Goal: Information Seeking & Learning: Learn about a topic

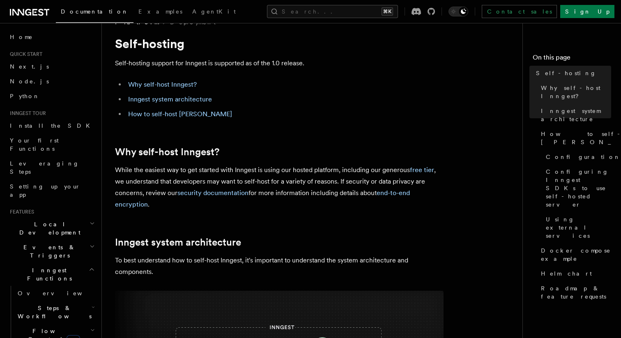
scroll to position [28, 0]
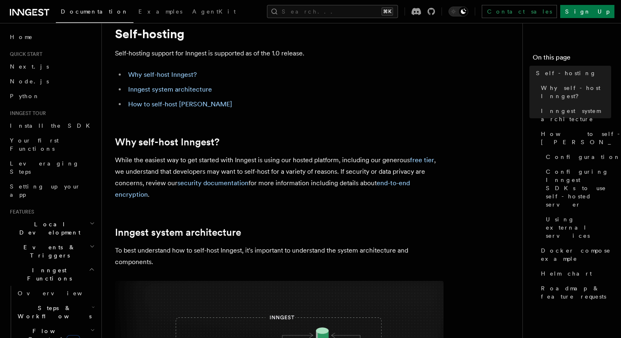
click at [163, 166] on p "While the easiest way to get started with Inngest is using our hosted platform,…" at bounding box center [279, 177] width 329 height 46
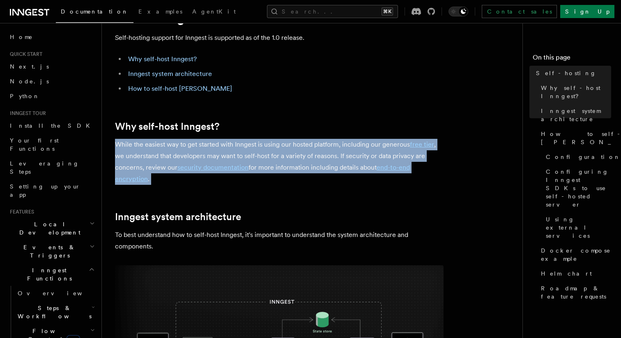
scroll to position [45, 0]
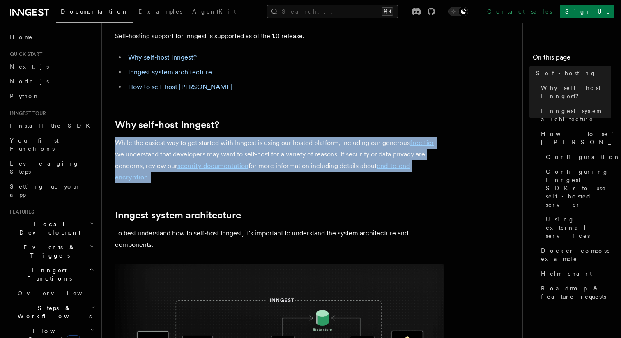
click at [172, 182] on p "While the easiest way to get started with Inngest is using our hosted platform,…" at bounding box center [279, 160] width 329 height 46
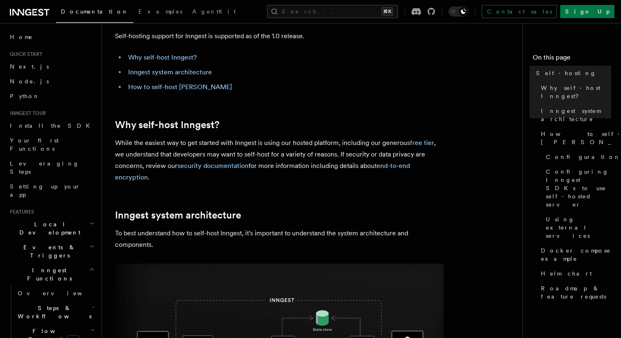
click at [152, 151] on p "While the easiest way to get started with Inngest is using our hosted platform,…" at bounding box center [279, 160] width 329 height 46
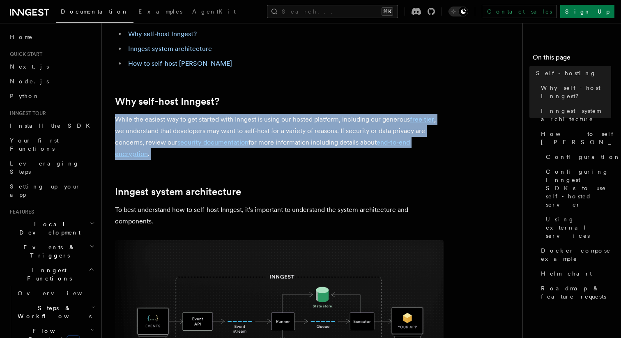
scroll to position [78, 0]
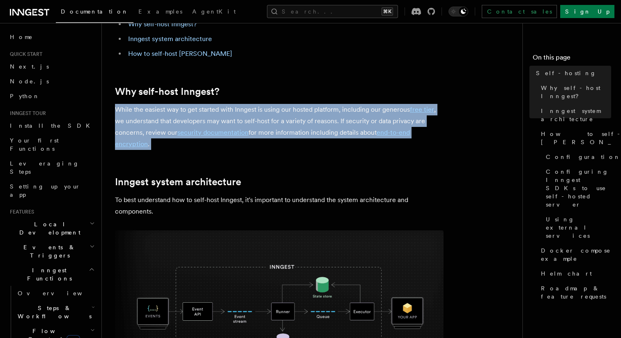
click at [163, 126] on p "While the easiest way to get started with Inngest is using our hosted platform,…" at bounding box center [279, 127] width 329 height 46
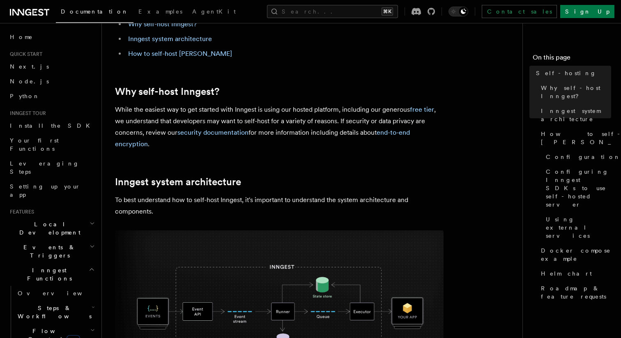
click at [163, 126] on p "While the easiest way to get started with Inngest is using our hosted platform,…" at bounding box center [279, 127] width 329 height 46
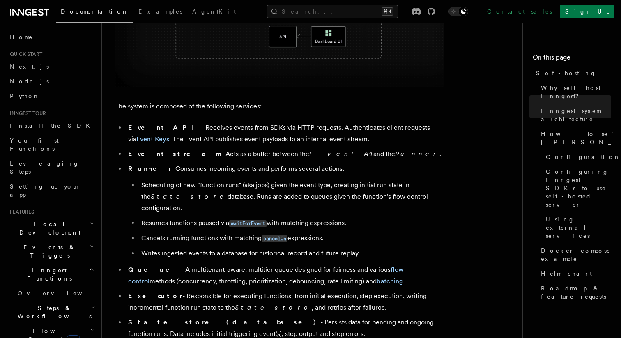
scroll to position [428, 0]
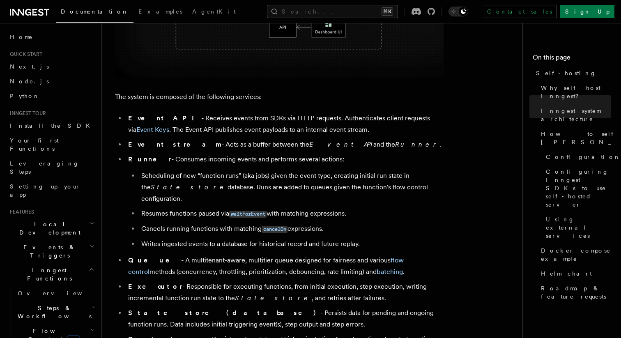
click at [169, 119] on li "Event API - Receives events from SDKs via HTTP requests. Authenticates client r…" at bounding box center [285, 124] width 318 height 23
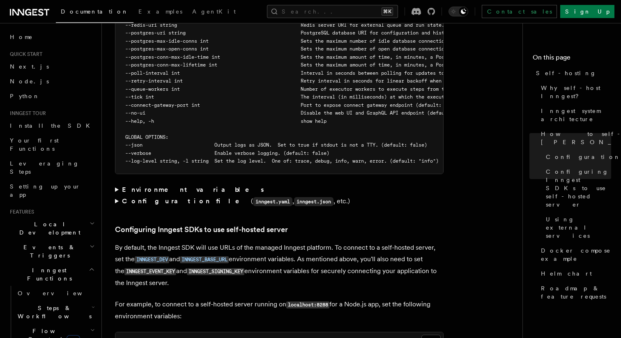
scroll to position [1597, 0]
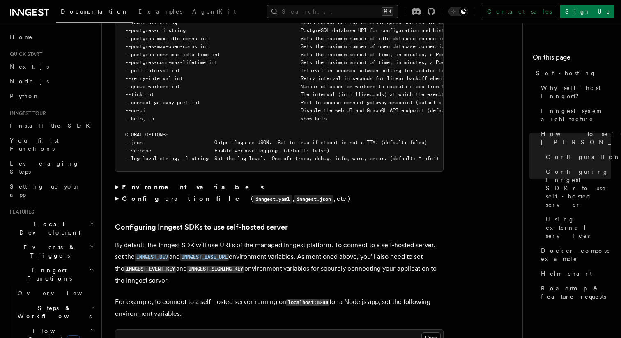
click at [124, 183] on strong "Environment variables" at bounding box center [193, 187] width 143 height 8
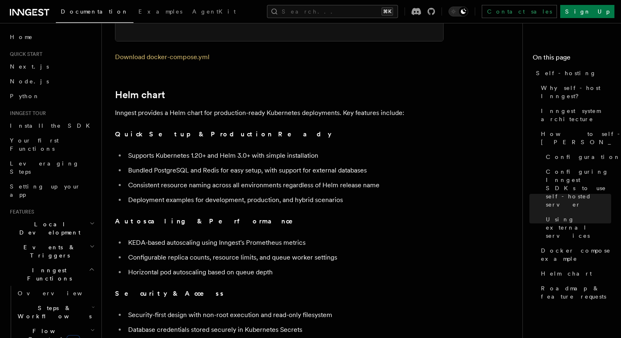
scroll to position [2825, 0]
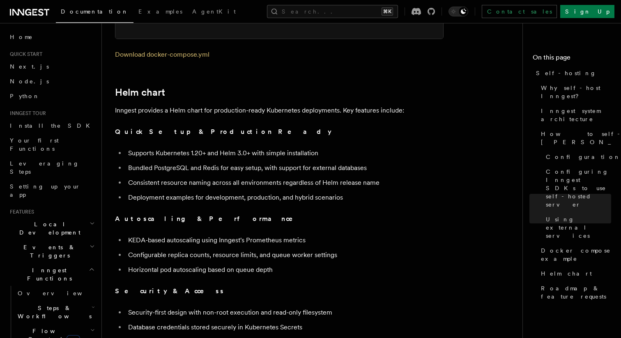
click at [175, 235] on li "KEDA-based autoscaling using Inngest's Prometheus metrics" at bounding box center [285, 241] width 318 height 12
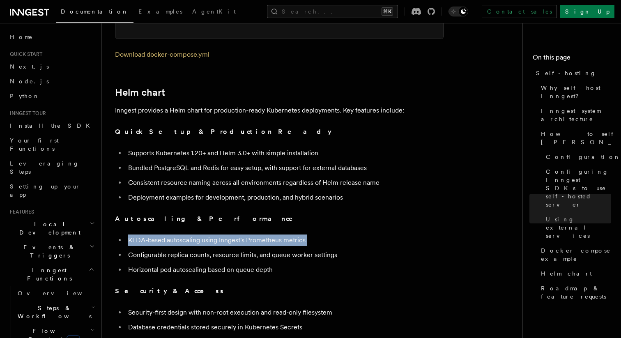
click at [177, 249] on li "Configurable replica counts, resource limits, and queue worker settings" at bounding box center [285, 255] width 318 height 12
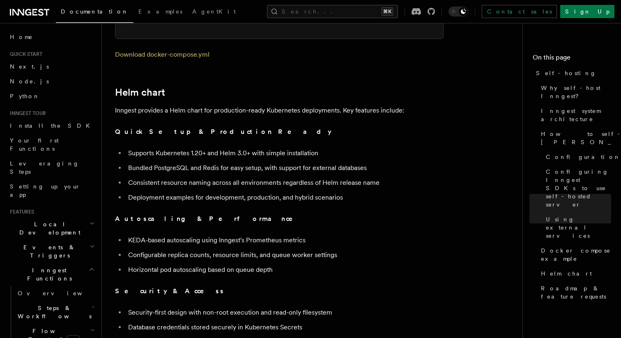
click at [177, 249] on li "Configurable replica counts, resource limits, and queue worker settings" at bounding box center [285, 255] width 318 height 12
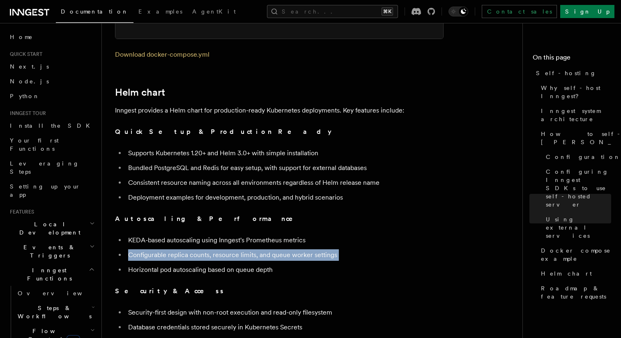
click at [184, 264] on li "Horizontal pod autoscaling based on queue depth" at bounding box center [285, 270] width 318 height 12
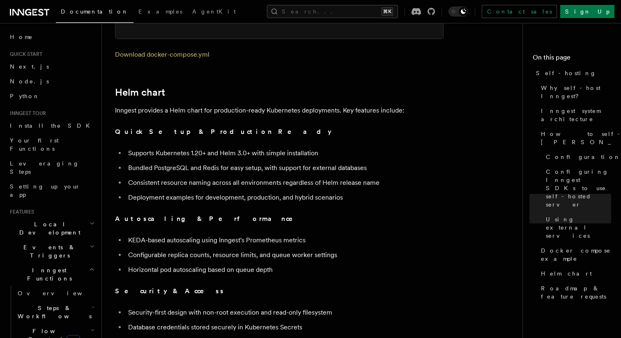
click at [184, 264] on li "Horizontal pod autoscaling based on queue depth" at bounding box center [285, 270] width 318 height 12
click at [221, 264] on li "Horizontal pod autoscaling based on queue depth" at bounding box center [285, 270] width 318 height 12
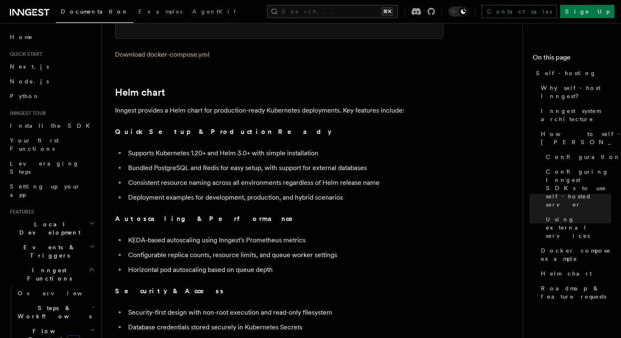
click at [221, 264] on li "Horizontal pod autoscaling based on queue depth" at bounding box center [285, 270] width 318 height 12
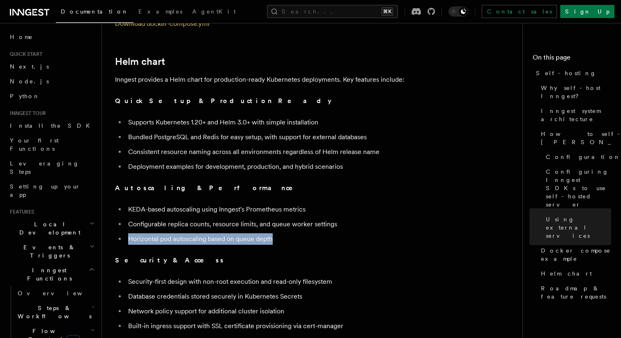
scroll to position [2754, 0]
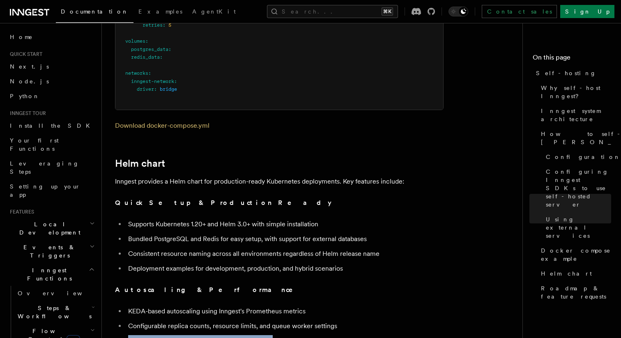
click at [209, 176] on p "Inngest provides a Helm chart for production-ready Kubernetes deployments. Key …" at bounding box center [279, 182] width 329 height 12
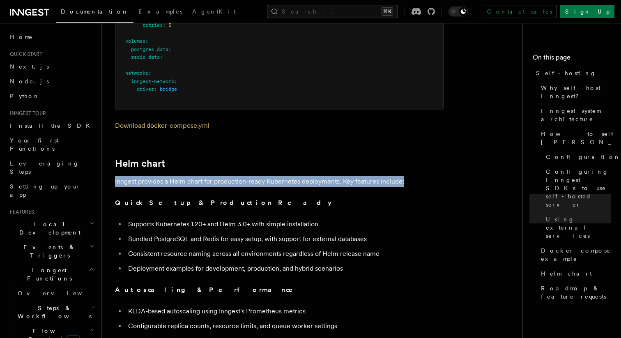
click at [209, 176] on p "Inngest provides a Helm chart for production-ready Kubernetes deployments. Key …" at bounding box center [279, 182] width 329 height 12
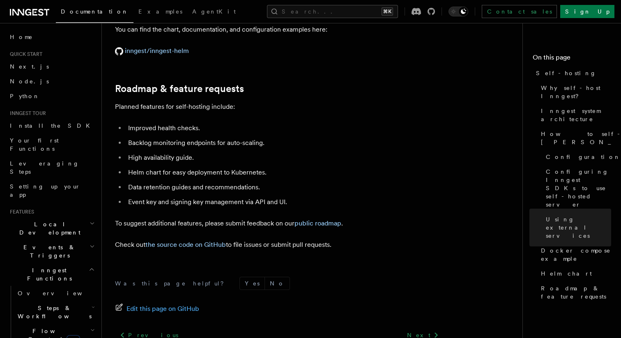
scroll to position [3244, 0]
